Goal: Communication & Community: Ask a question

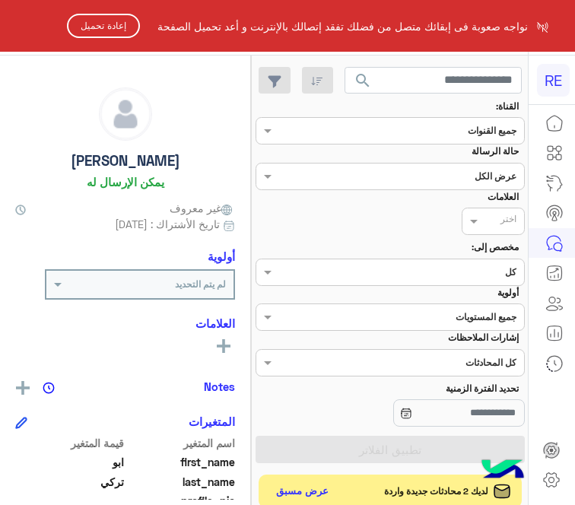
click at [99, 27] on button "إعادة تحميل" at bounding box center [103, 26] width 73 height 24
